Goal: Check status: Check status

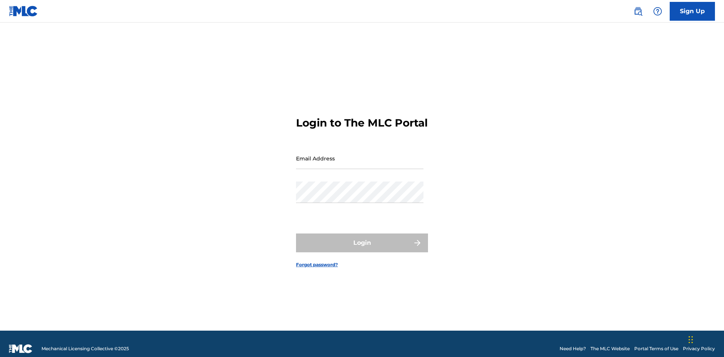
scroll to position [10, 0]
click at [360, 155] on input "Email Address" at bounding box center [359, 158] width 127 height 21
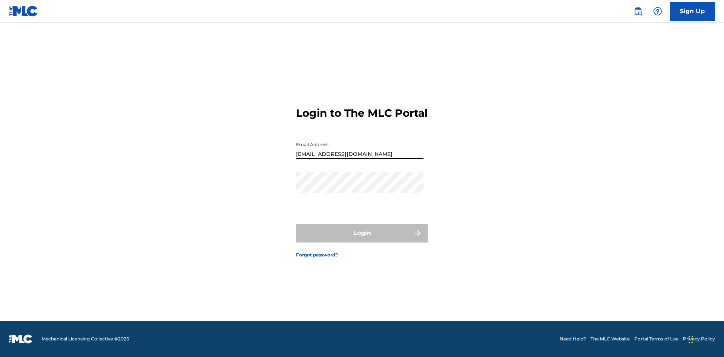
type input "[EMAIL_ADDRESS][DOMAIN_NAME]"
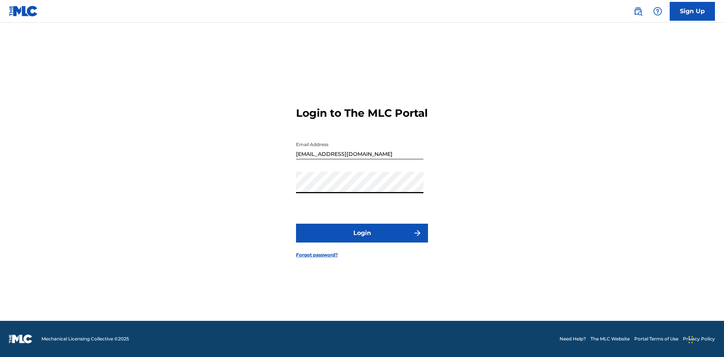
click at [362, 240] on button "Login" at bounding box center [362, 233] width 132 height 19
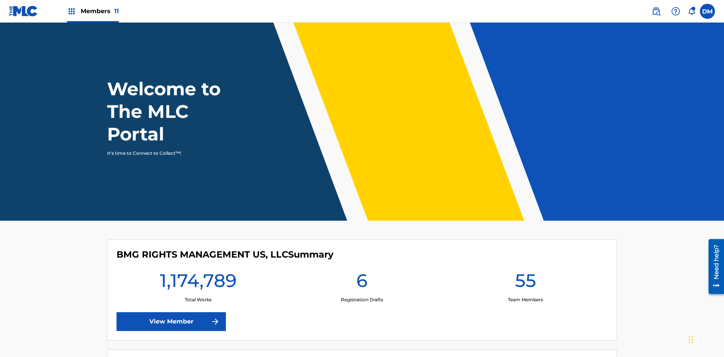
scroll to position [32, 0]
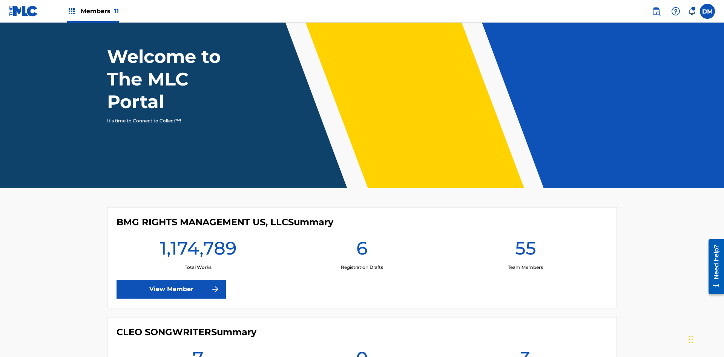
click at [93, 11] on span "Members 11" at bounding box center [100, 11] width 38 height 9
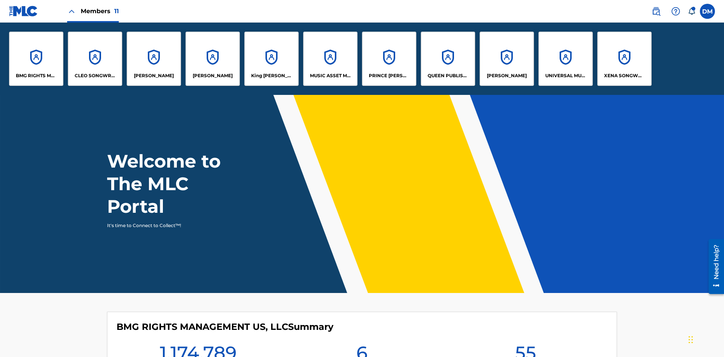
click at [565, 76] on p "UNIVERSAL MUSIC PUB GROUP" at bounding box center [565, 75] width 41 height 7
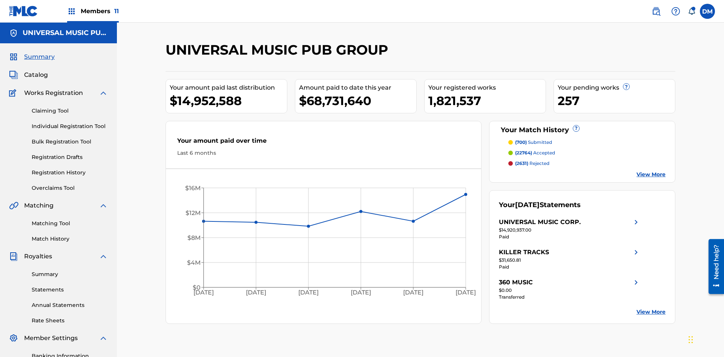
click at [70, 169] on link "Registration History" at bounding box center [70, 173] width 76 height 8
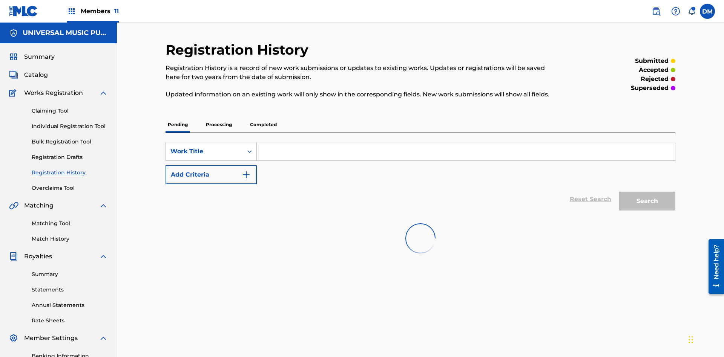
click at [263, 117] on p "Completed" at bounding box center [263, 125] width 31 height 16
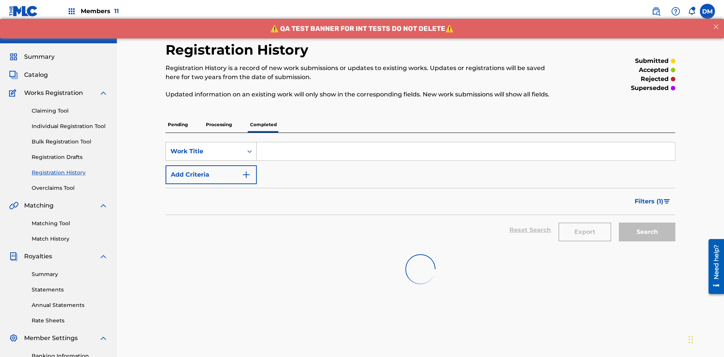
click at [204, 147] on div "Work Title" at bounding box center [204, 151] width 68 height 9
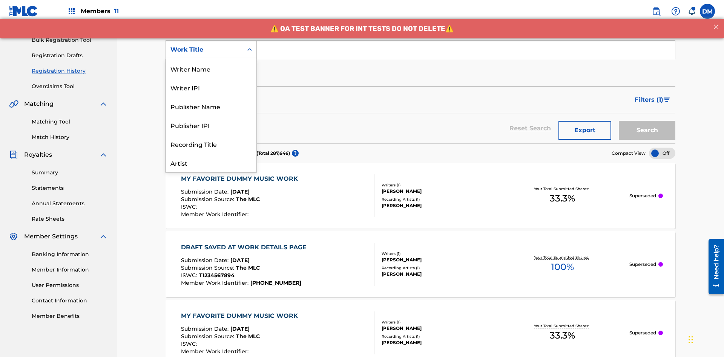
scroll to position [38, 0]
click at [211, 163] on div "Work Title" at bounding box center [211, 162] width 90 height 19
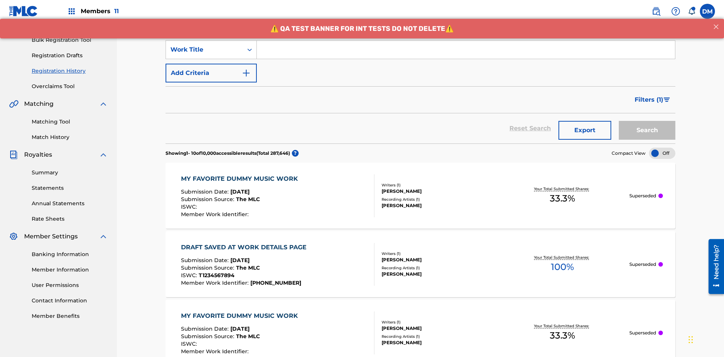
click at [211, 64] on button "Add Criteria" at bounding box center [211, 73] width 91 height 19
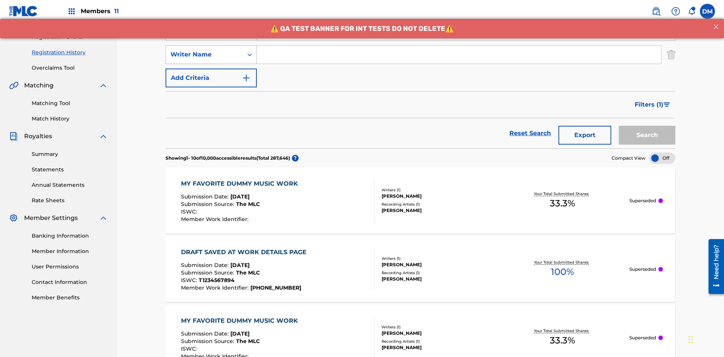
click at [204, 50] on div "Writer Name" at bounding box center [204, 54] width 68 height 9
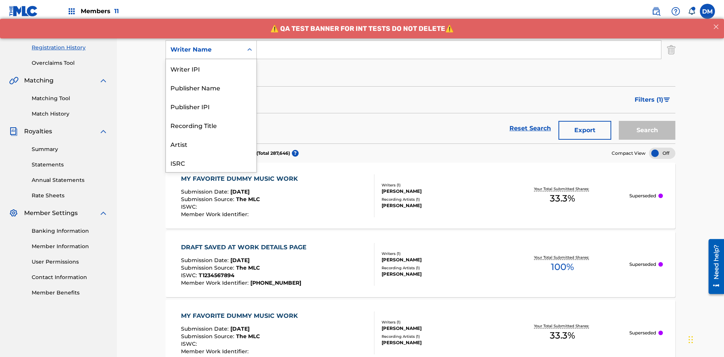
scroll to position [19, 0]
click at [211, 106] on div "Recording Title" at bounding box center [211, 106] width 90 height 19
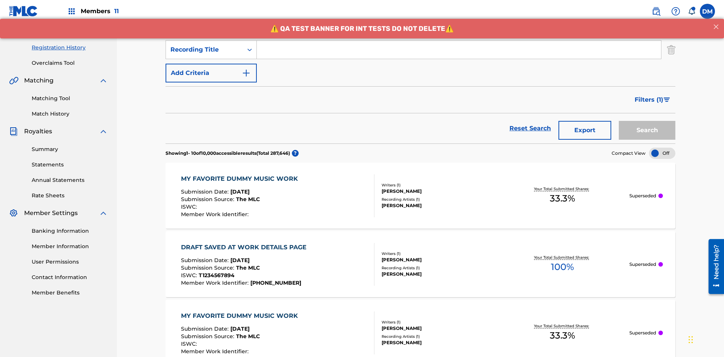
click at [211, 64] on button "Add Criteria" at bounding box center [211, 73] width 91 height 19
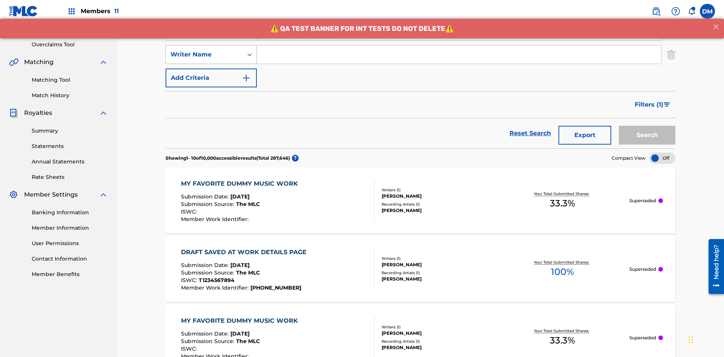
click at [204, 50] on div "Writer Name" at bounding box center [204, 54] width 68 height 9
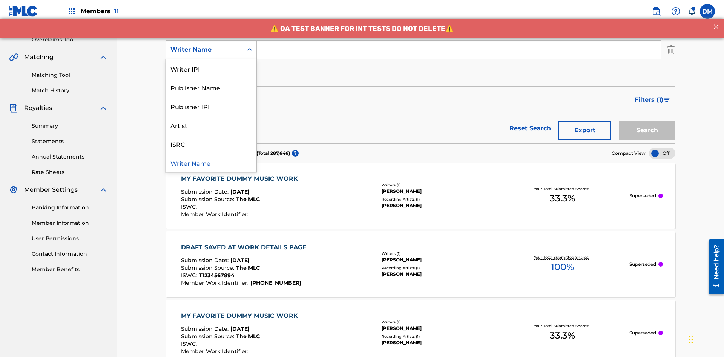
click at [211, 144] on div "ISRC" at bounding box center [211, 144] width 90 height 19
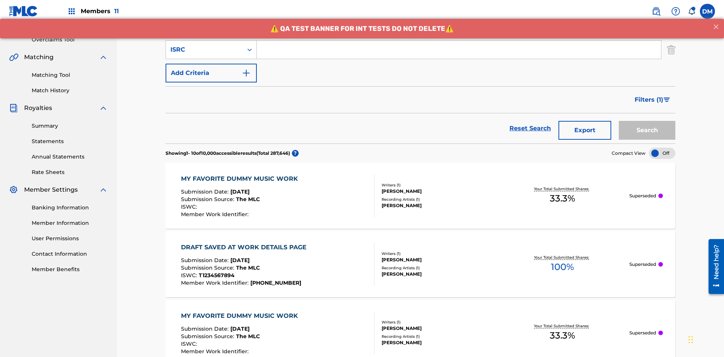
click at [211, 64] on button "Add Criteria" at bounding box center [211, 73] width 91 height 19
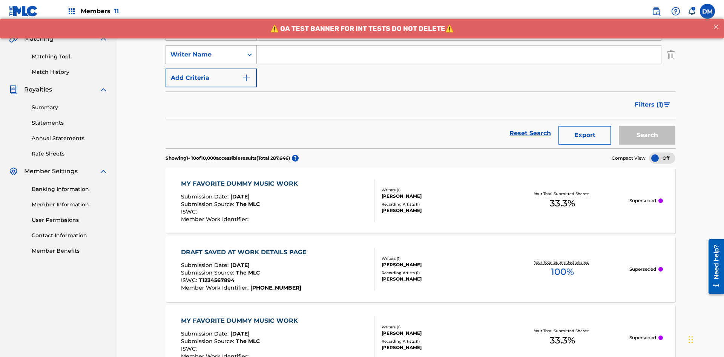
click at [204, 50] on div "Writer Name" at bounding box center [204, 54] width 68 height 9
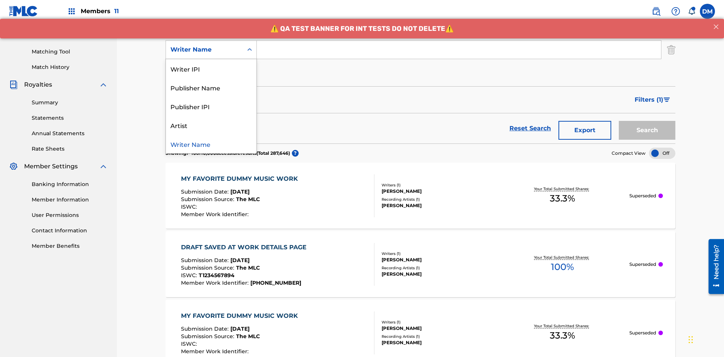
click at [211, 144] on div "Writer Name" at bounding box center [211, 144] width 90 height 19
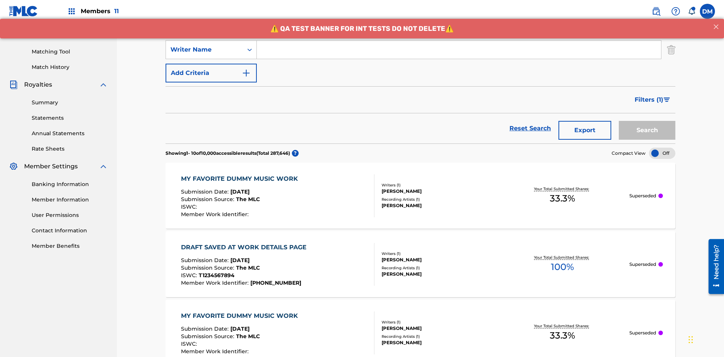
click at [211, 64] on button "Add Criteria" at bounding box center [211, 73] width 91 height 19
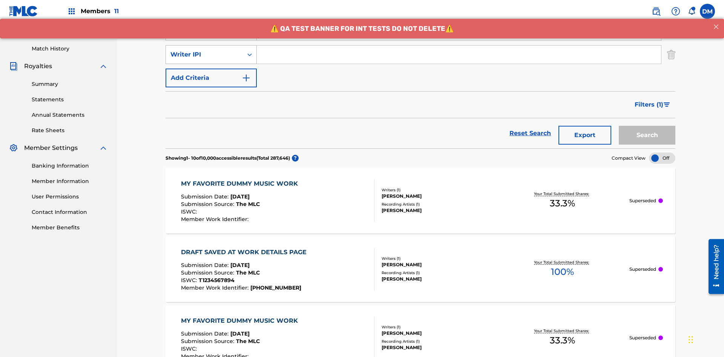
click at [204, 50] on div "Writer IPI" at bounding box center [204, 54] width 68 height 9
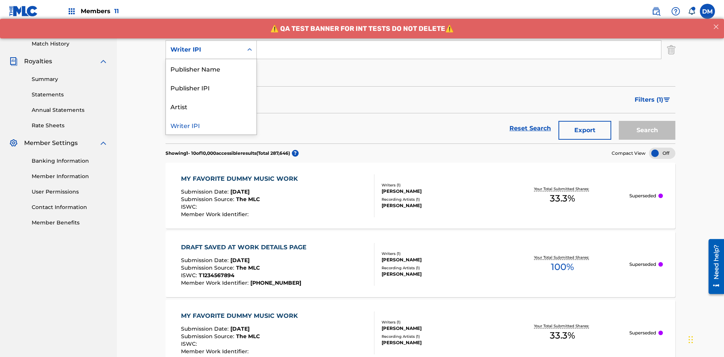
click at [211, 69] on div "Publisher Name" at bounding box center [211, 68] width 90 height 19
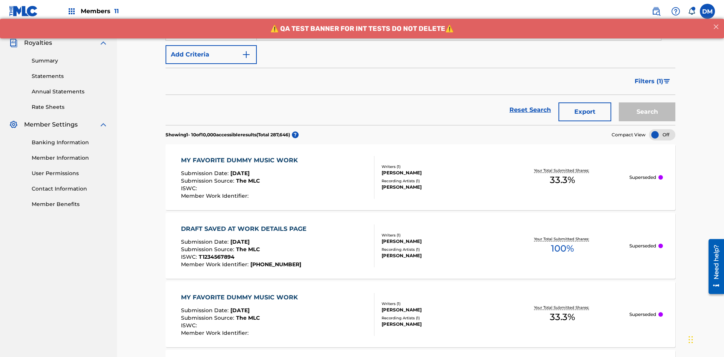
click at [211, 55] on button "Add Criteria" at bounding box center [211, 54] width 91 height 19
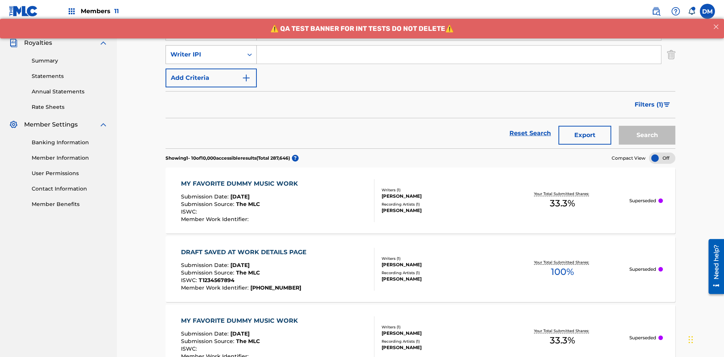
click at [204, 50] on div "Writer IPI" at bounding box center [204, 54] width 68 height 9
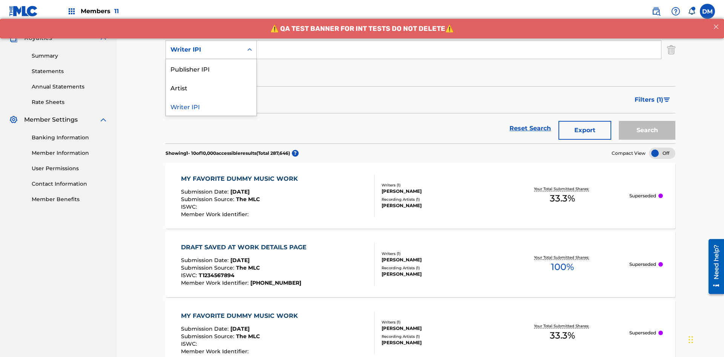
click at [211, 69] on div "Publisher IPI" at bounding box center [211, 68] width 90 height 19
click at [211, 64] on button "Add Criteria" at bounding box center [211, 73] width 91 height 19
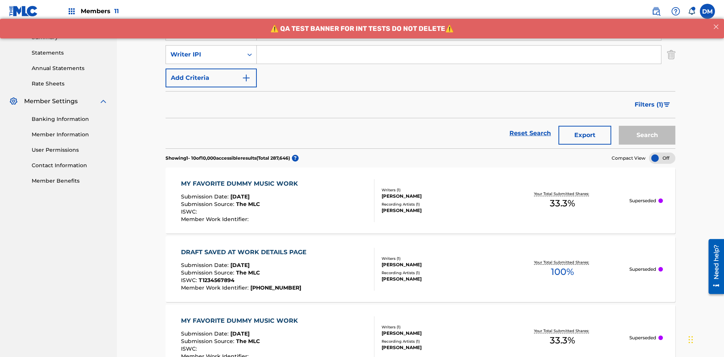
scroll to position [242, 0]
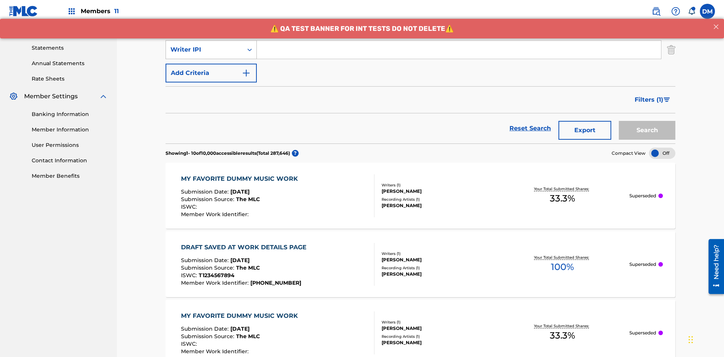
click at [204, 50] on div "Writer IPI" at bounding box center [204, 49] width 68 height 9
click at [211, 69] on div "Artist" at bounding box center [211, 68] width 90 height 19
click at [211, 64] on button "Add Criteria" at bounding box center [211, 73] width 91 height 19
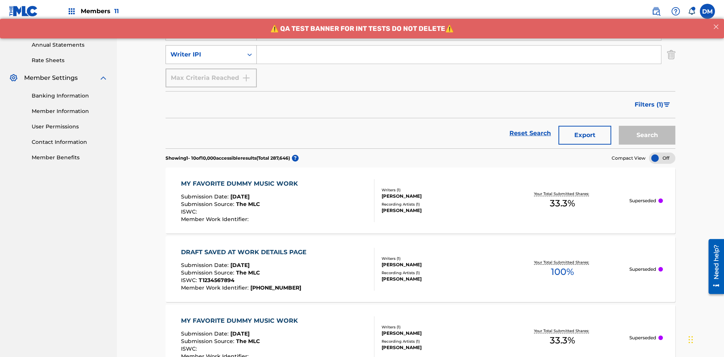
click at [204, 50] on div "Writer IPI" at bounding box center [204, 54] width 68 height 9
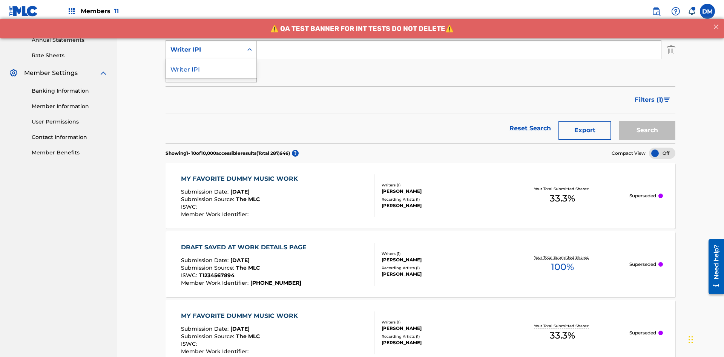
click at [211, 69] on div "Writer IPI" at bounding box center [211, 68] width 90 height 19
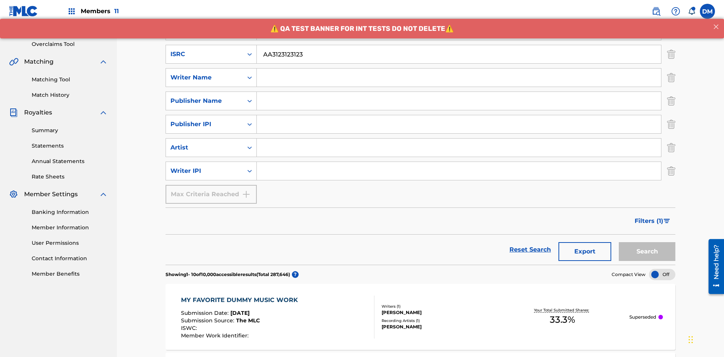
type input "AA3123123123"
click at [466, 17] on input "Search Form" at bounding box center [466, 7] width 418 height 18
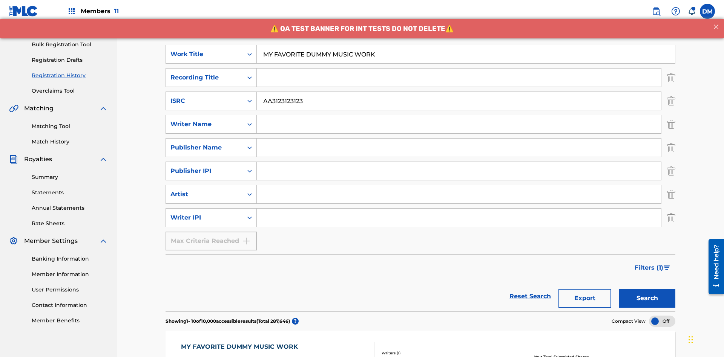
scroll to position [167, 0]
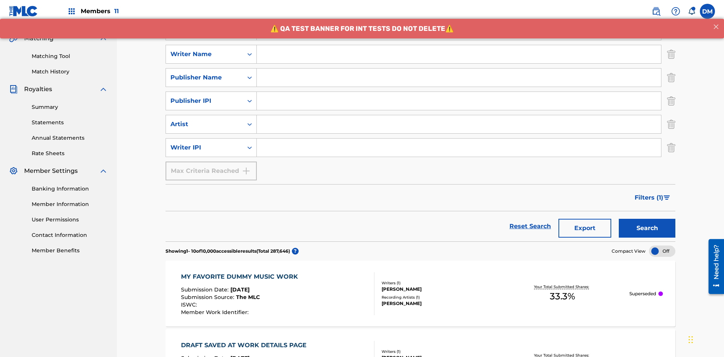
type input "MY FAVORITE DUMMY MUSIC WORK"
click at [459, 54] on input "Search Form" at bounding box center [459, 54] width 404 height 18
type input "[PERSON_NAME]"
click at [459, 139] on input "Search Form" at bounding box center [459, 148] width 404 height 18
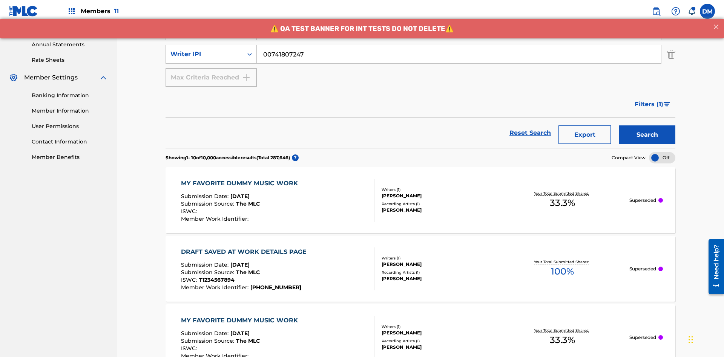
type input "00741807247"
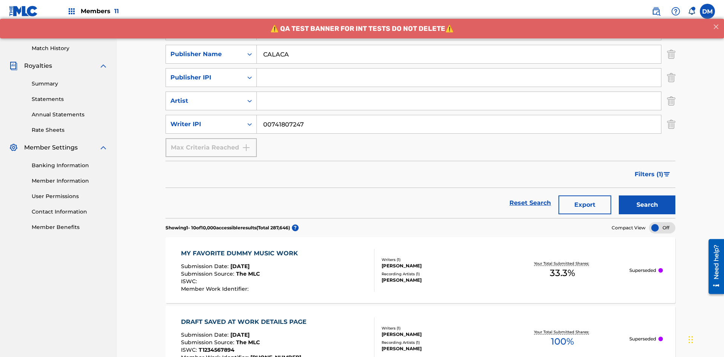
type input "CALACA"
click at [459, 69] on input "Search Form" at bounding box center [459, 78] width 404 height 18
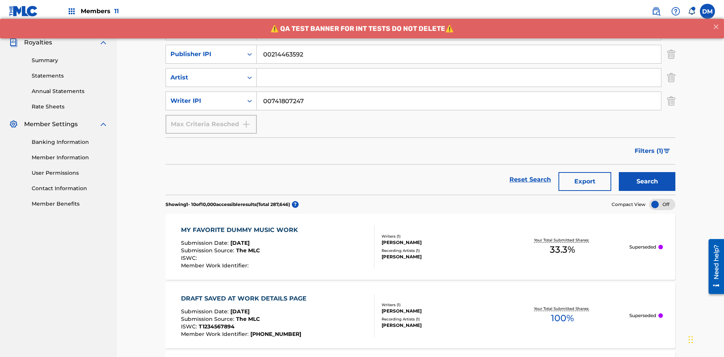
type input "00214463592"
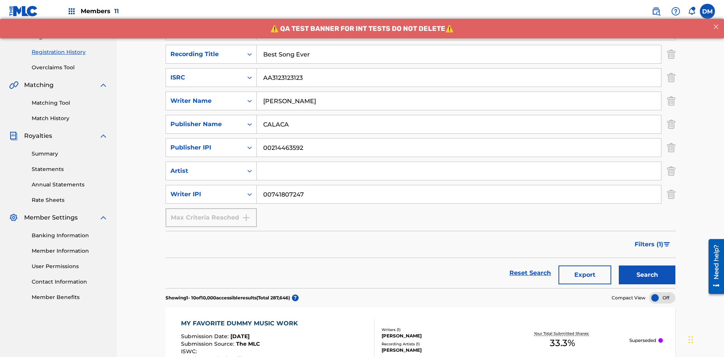
type input "Best Song Ever"
click at [459, 162] on input "Search Form" at bounding box center [459, 171] width 404 height 18
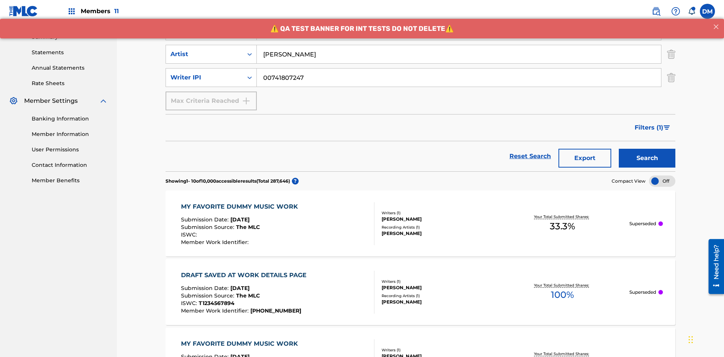
type input "[PERSON_NAME]"
click at [647, 149] on button "Search" at bounding box center [647, 158] width 57 height 19
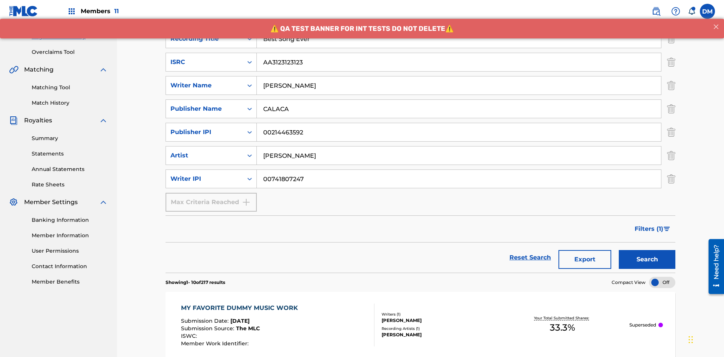
scroll to position [368, 0]
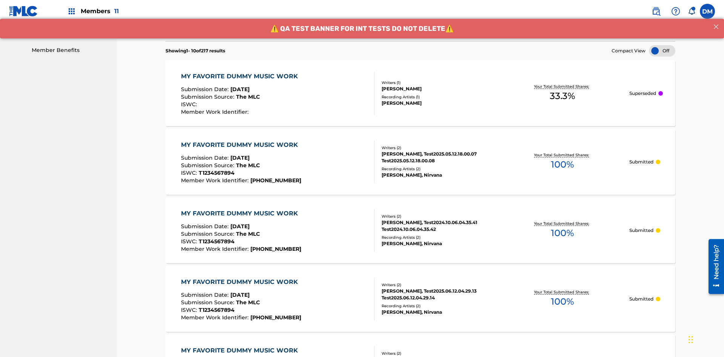
click at [240, 72] on div "MY FAVORITE DUMMY MUSIC WORK" at bounding box center [241, 76] width 121 height 9
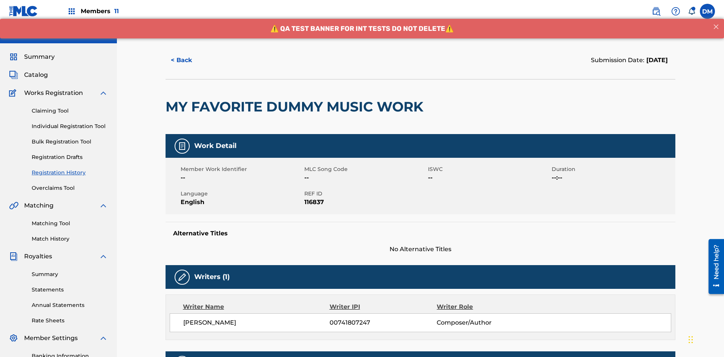
scroll to position [222, 0]
